Goal: Check status: Check status

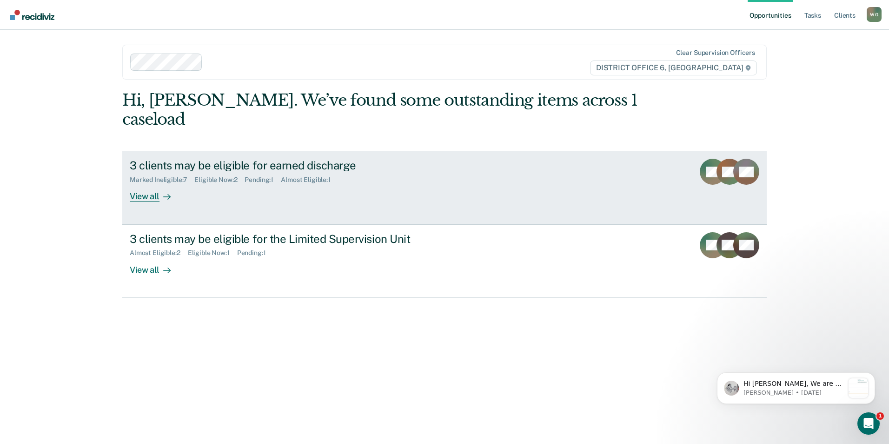
click at [153, 202] on div "View all" at bounding box center [156, 193] width 52 height 18
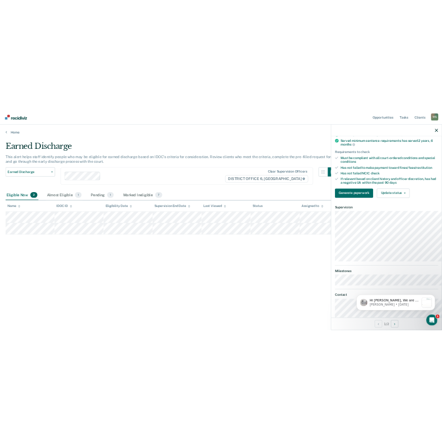
scroll to position [288, 0]
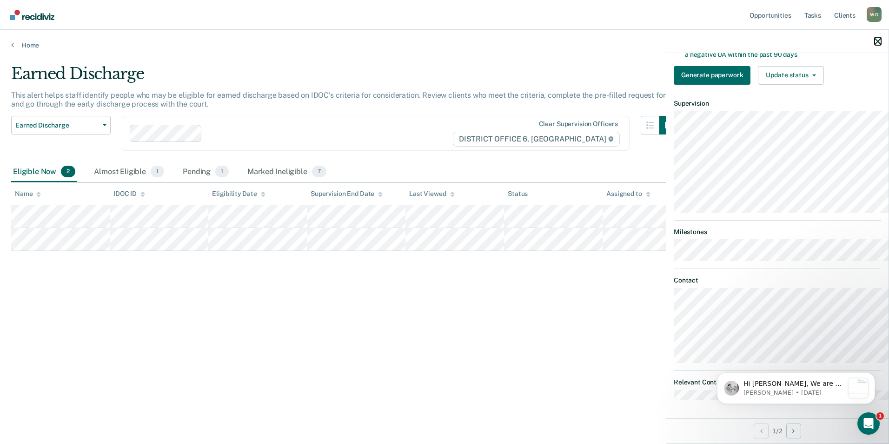
click at [875, 45] on icon "button" at bounding box center [878, 41] width 7 height 7
